Goal: Information Seeking & Learning: Learn about a topic

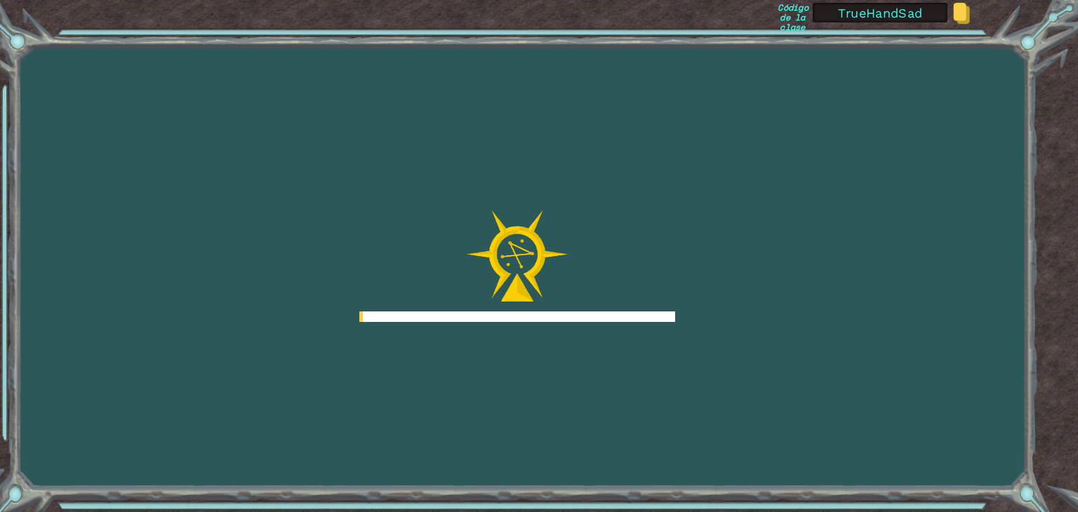
click at [684, 397] on div "Goals Error cargando del servidor Deberás unirte a un curso para jugar a este n…" at bounding box center [539, 256] width 1078 height 512
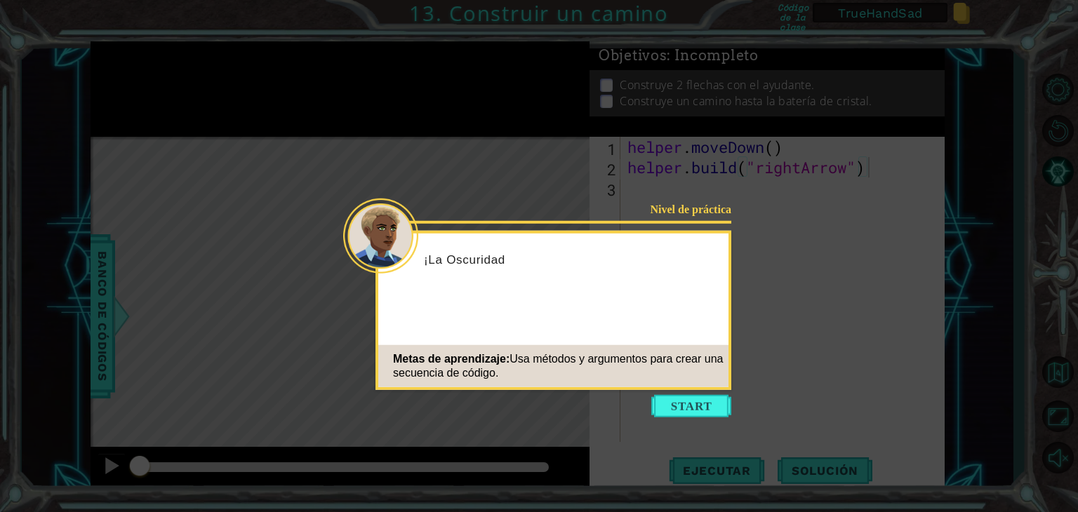
click at [669, 392] on icon at bounding box center [539, 256] width 1078 height 512
click at [672, 399] on button "Start" at bounding box center [691, 406] width 80 height 22
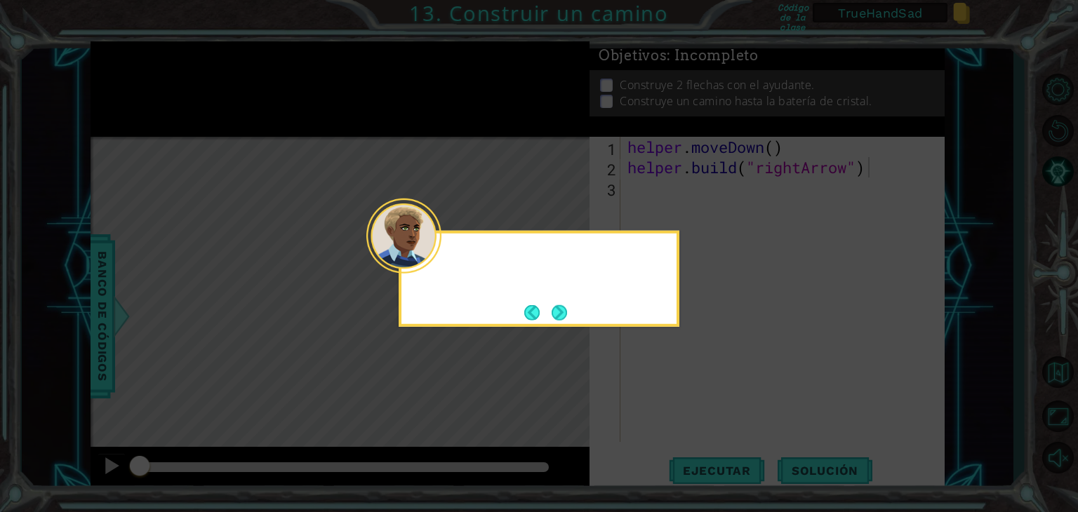
click at [672, 399] on icon at bounding box center [539, 256] width 1078 height 512
click at [572, 314] on div "Parece que una parte del camino par" at bounding box center [539, 279] width 281 height 96
click at [572, 314] on div "Parece que una parte del camino para las chispas" at bounding box center [539, 279] width 281 height 96
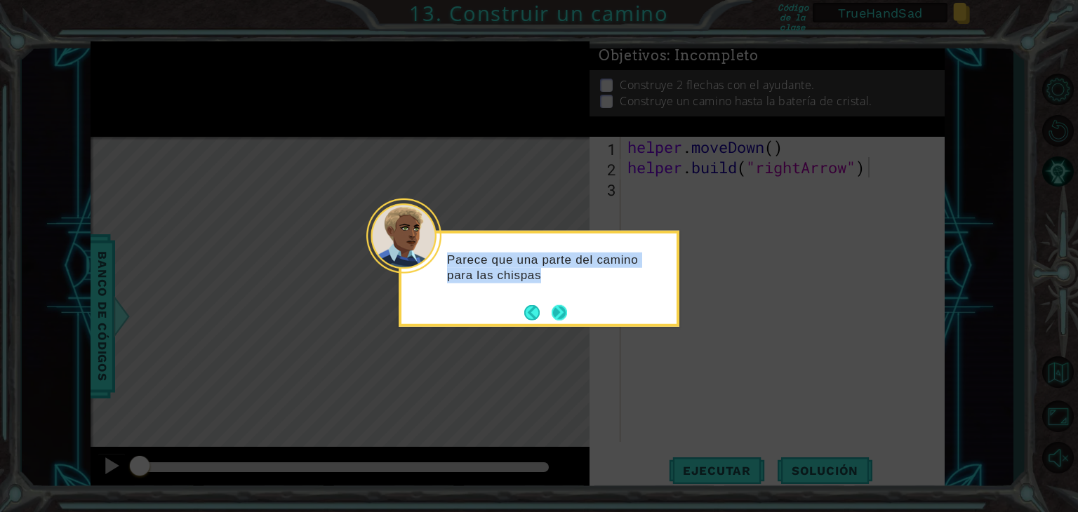
click at [572, 314] on div "Parece que una parte del camino para las chispas" at bounding box center [539, 279] width 281 height 96
click at [572, 314] on div "Parece que una parte del camino para las chispas de ener" at bounding box center [539, 279] width 281 height 96
click at [572, 314] on div "Parece que una parte del camino para las chispas de energía ya" at bounding box center [539, 279] width 281 height 96
click at [572, 310] on div "Parece que una parte del camino para las chispas de energía ya está h" at bounding box center [539, 274] width 275 height 71
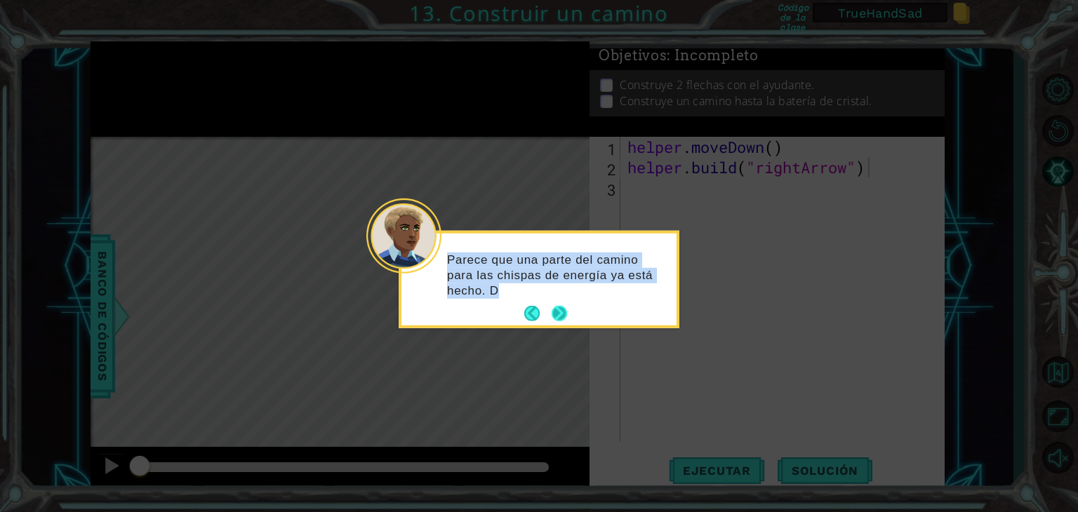
click at [572, 314] on div "Parece que una parte del camino para las chispas de energía ya está hecho. D" at bounding box center [539, 282] width 275 height 86
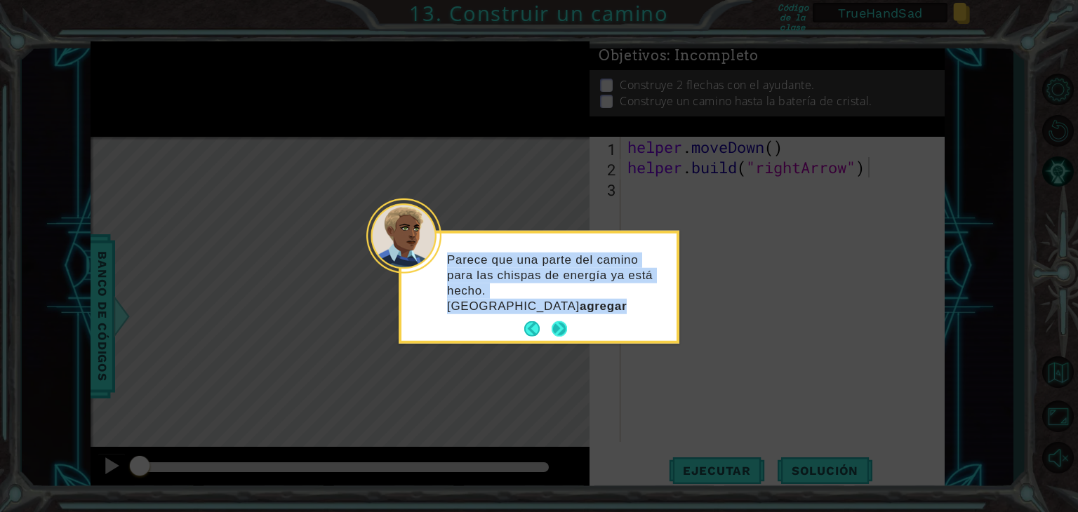
drag, startPoint x: 572, startPoint y: 314, endPoint x: 565, endPoint y: 312, distance: 7.2
click at [565, 312] on div "Parece que una parte del camino para las chispas de energía ya está hecho. Debe…" at bounding box center [539, 287] width 275 height 107
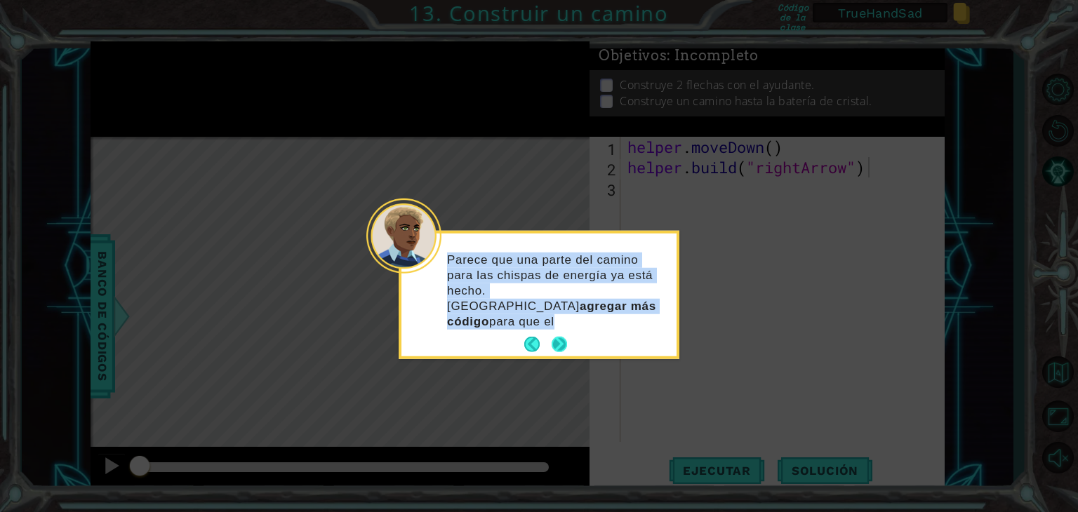
click at [565, 312] on div "Parece que una parte del camino para las chispas de energía ya está hecho. Debe…" at bounding box center [539, 295] width 275 height 123
click at [565, 312] on p "Parece que una parte del camino para las chispas de energía ya está hecho. Debe…" at bounding box center [557, 290] width 220 height 77
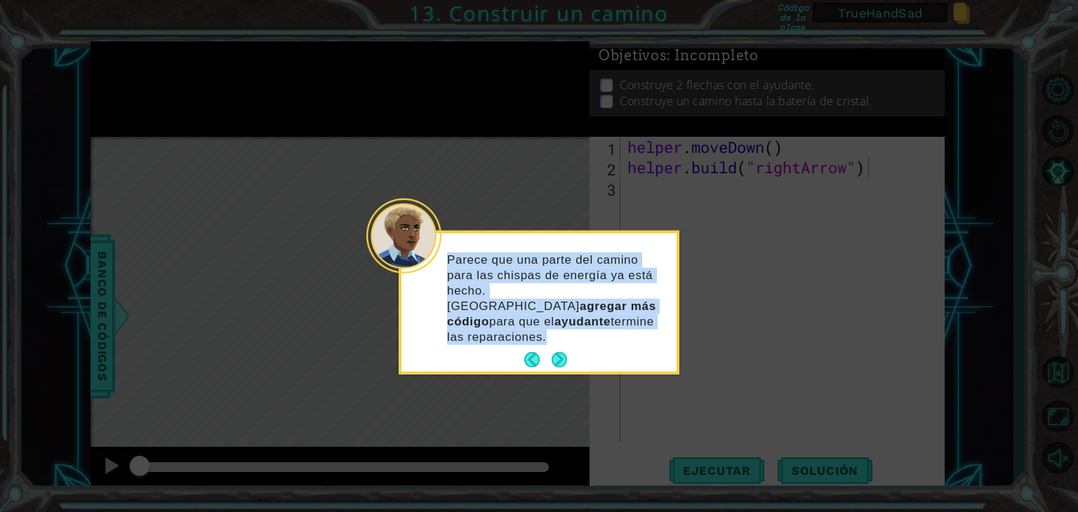
drag, startPoint x: 565, startPoint y: 312, endPoint x: 565, endPoint y: 334, distance: 21.8
click at [565, 350] on footer at bounding box center [545, 360] width 43 height 21
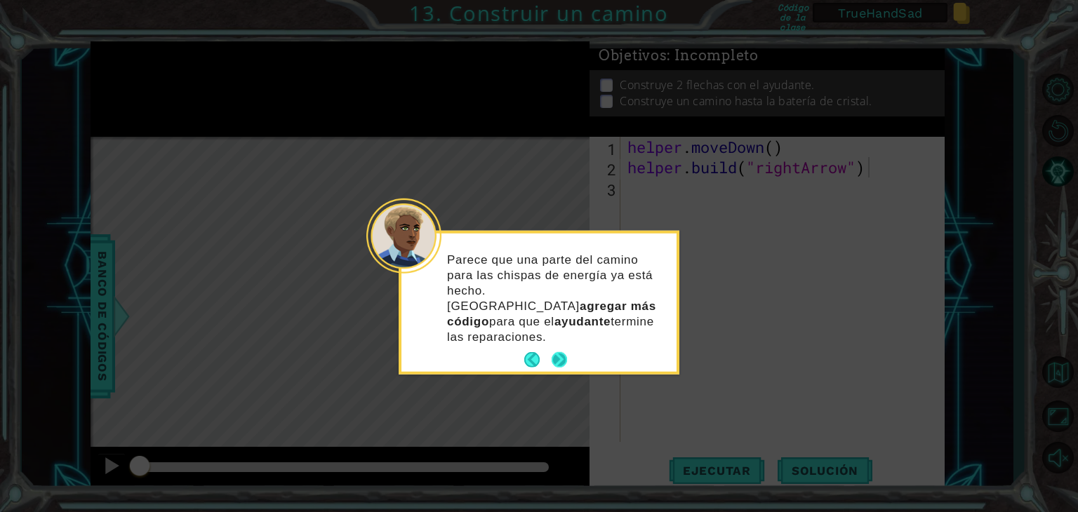
click at [562, 352] on button "Next" at bounding box center [559, 359] width 15 height 15
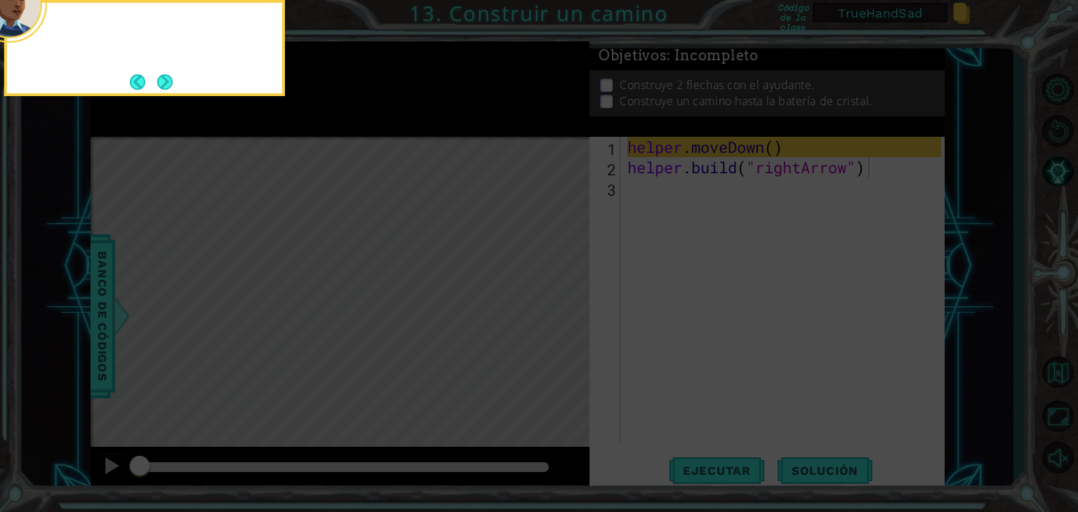
click at [562, 342] on icon at bounding box center [539, 76] width 1078 height 871
click at [168, 90] on footer at bounding box center [151, 82] width 43 height 21
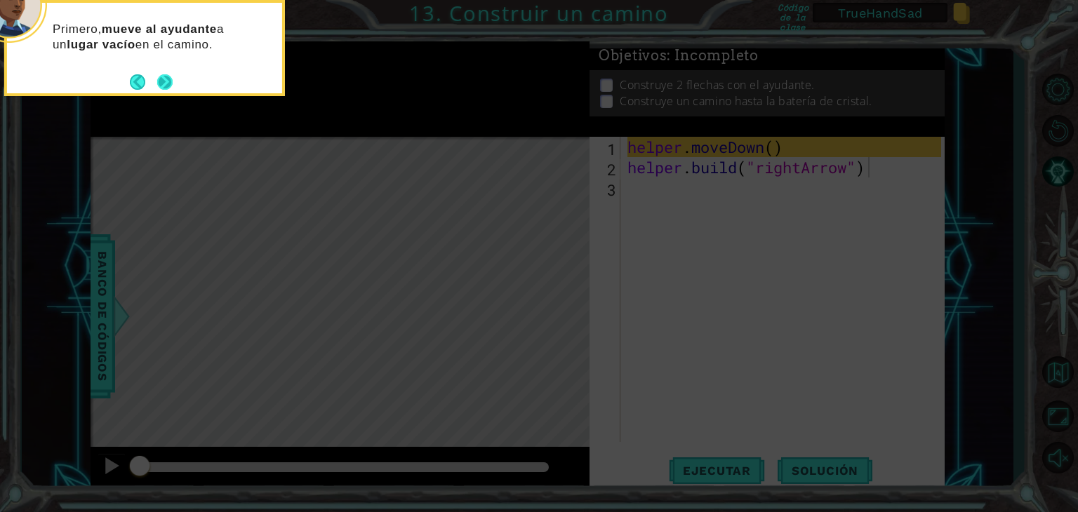
click at [168, 90] on footer at bounding box center [151, 82] width 43 height 21
click at [168, 90] on button "Next" at bounding box center [164, 81] width 15 height 15
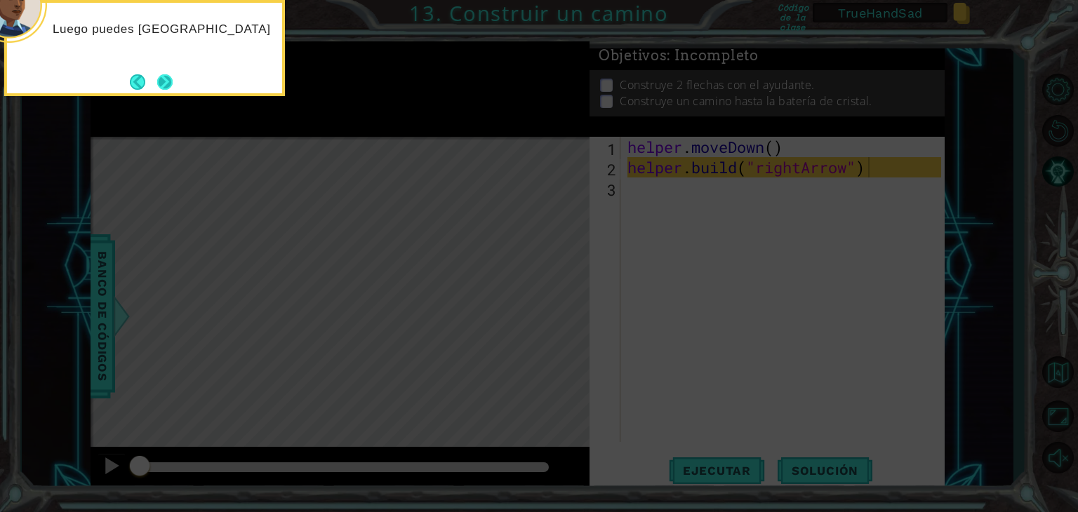
click at [166, 82] on button "Next" at bounding box center [164, 81] width 15 height 15
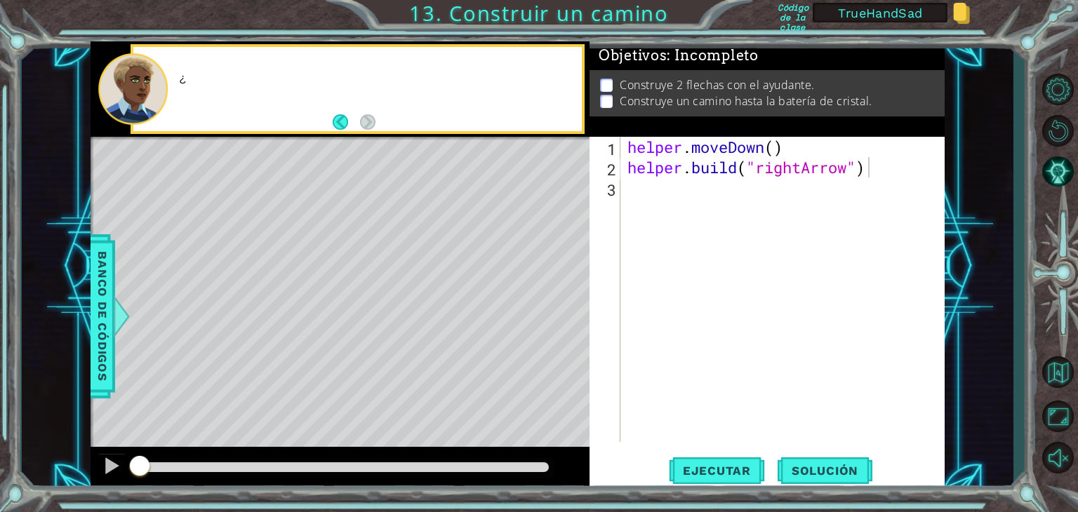
click at [166, 82] on div at bounding box center [132, 88] width 69 height 71
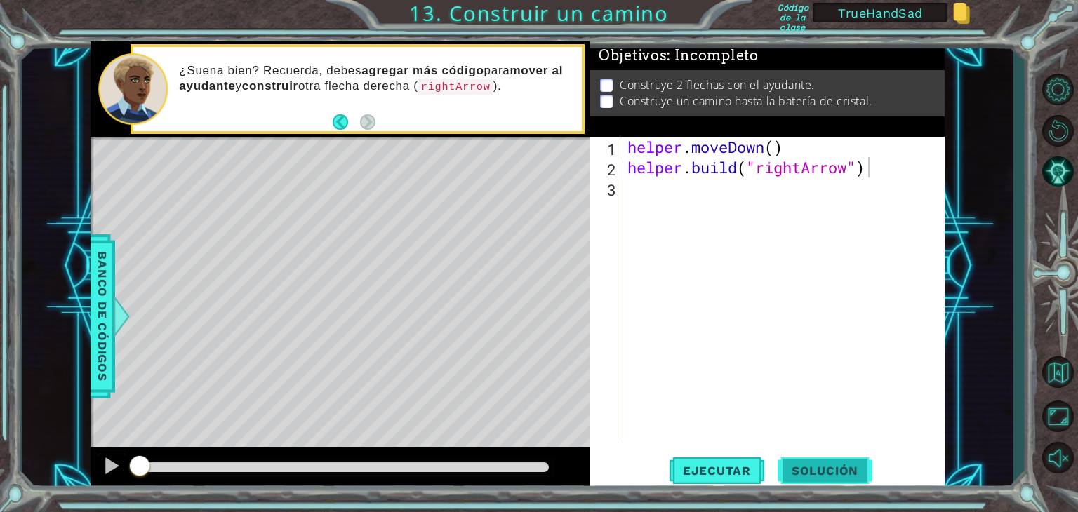
click at [818, 463] on button "Solución" at bounding box center [825, 471] width 95 height 36
type textarea "helper.moveDown()"
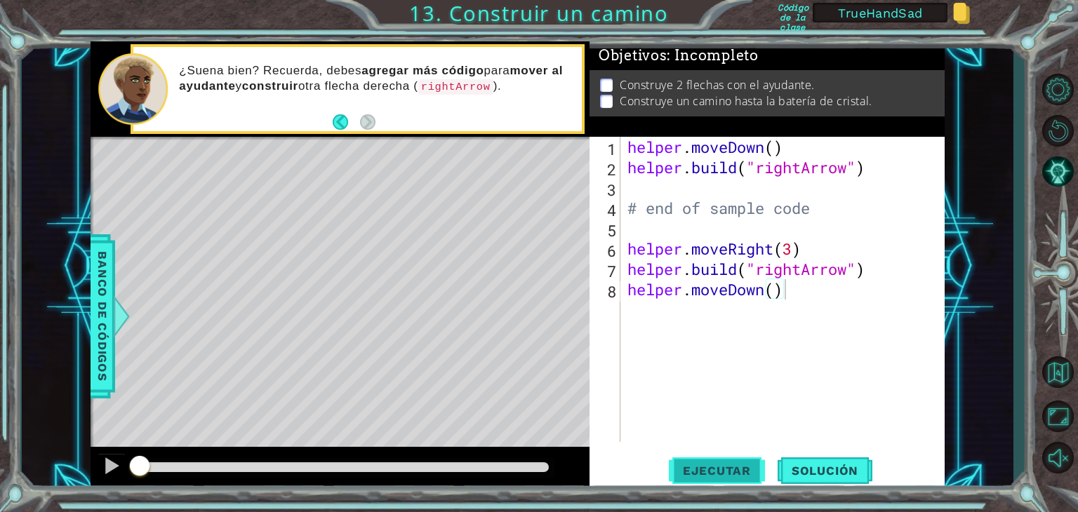
click at [716, 462] on button "Ejecutar" at bounding box center [717, 471] width 96 height 36
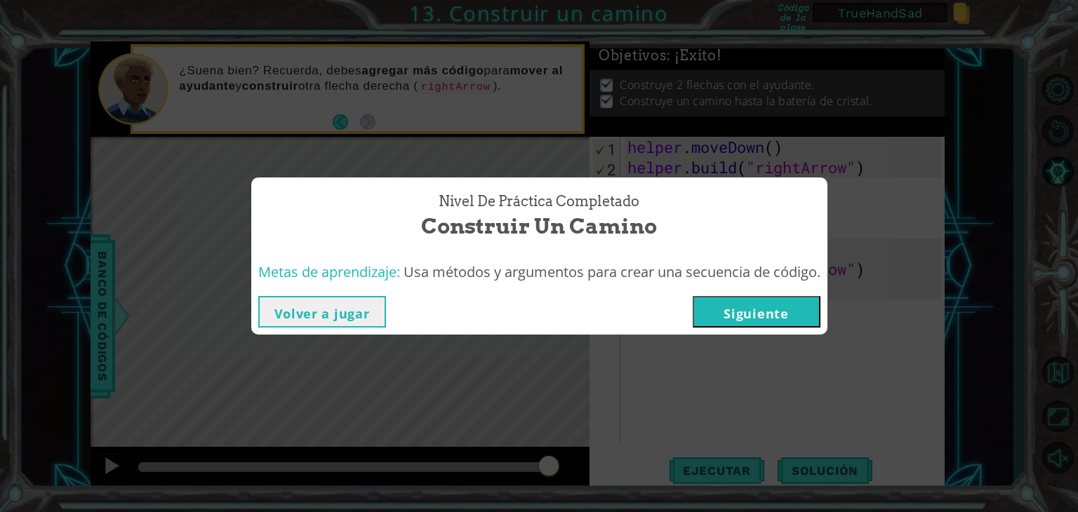
click at [755, 314] on button "Siguiente" at bounding box center [757, 312] width 128 height 32
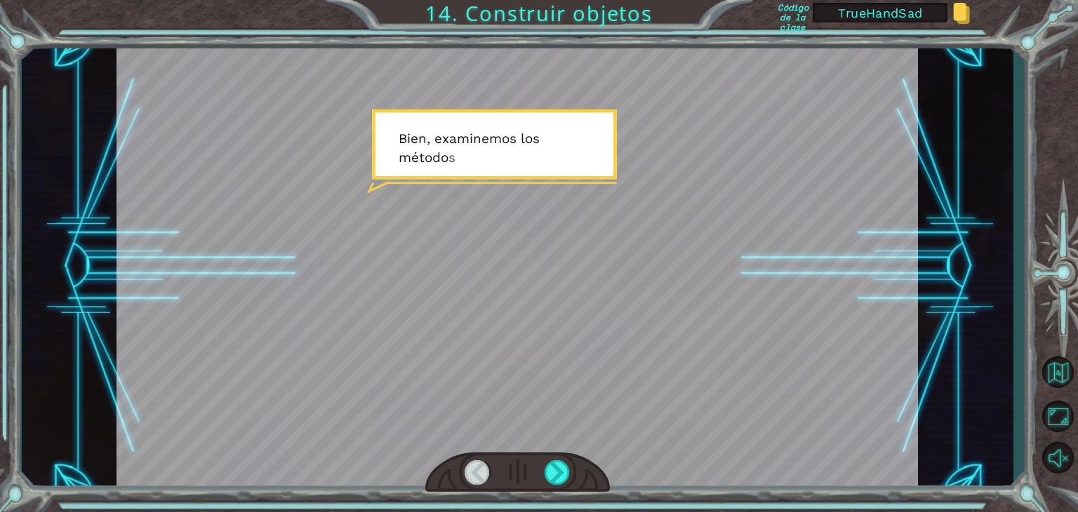
click at [407, 171] on div at bounding box center [518, 266] width 802 height 451
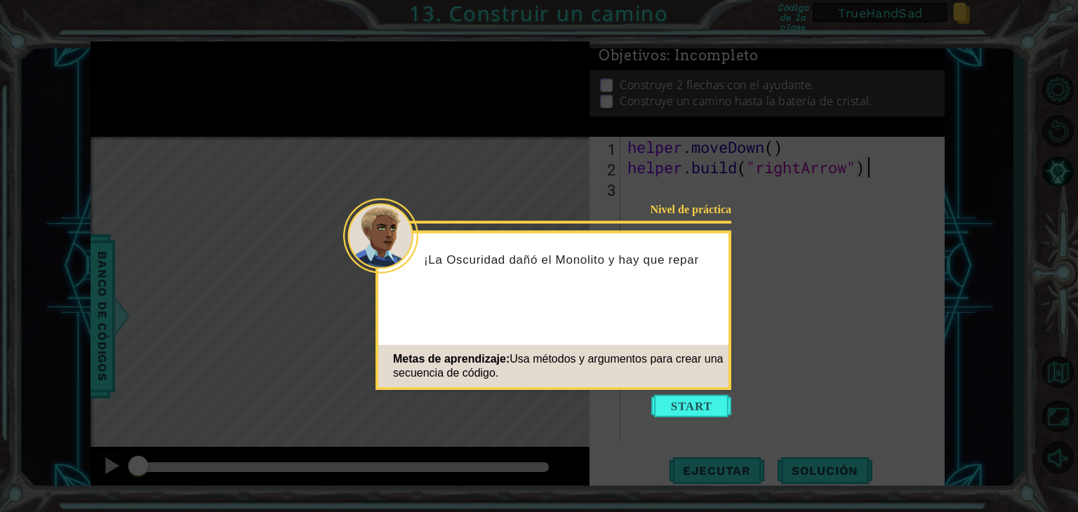
click at [689, 390] on icon at bounding box center [539, 256] width 1078 height 512
